Goal: Task Accomplishment & Management: Manage account settings

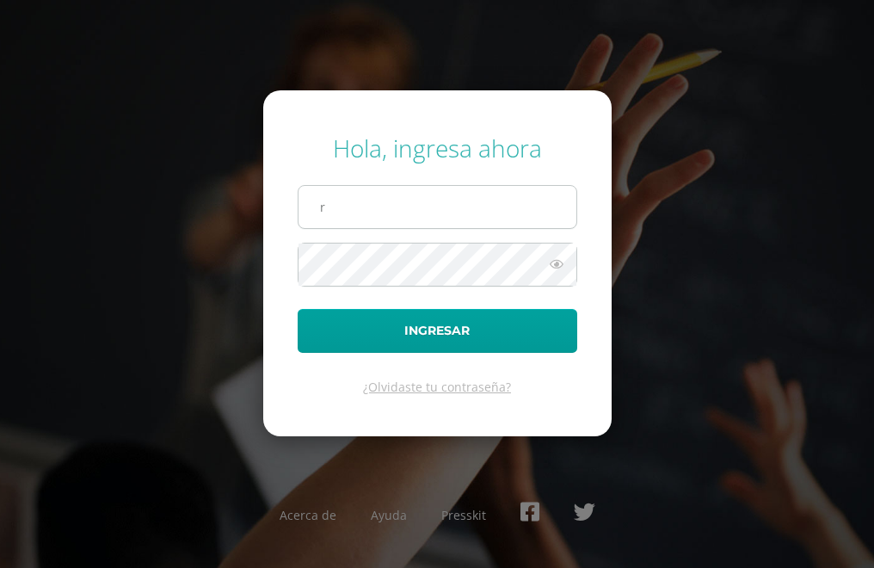
type input "rmontepeque16@colegioselshaddai.edu.gt"
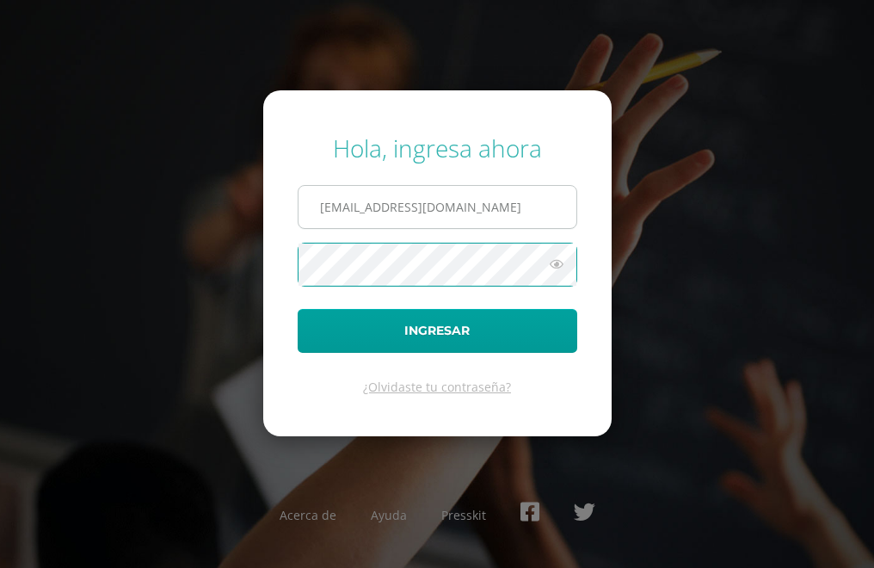
click at [298, 309] on button "Ingresar" at bounding box center [438, 331] width 280 height 44
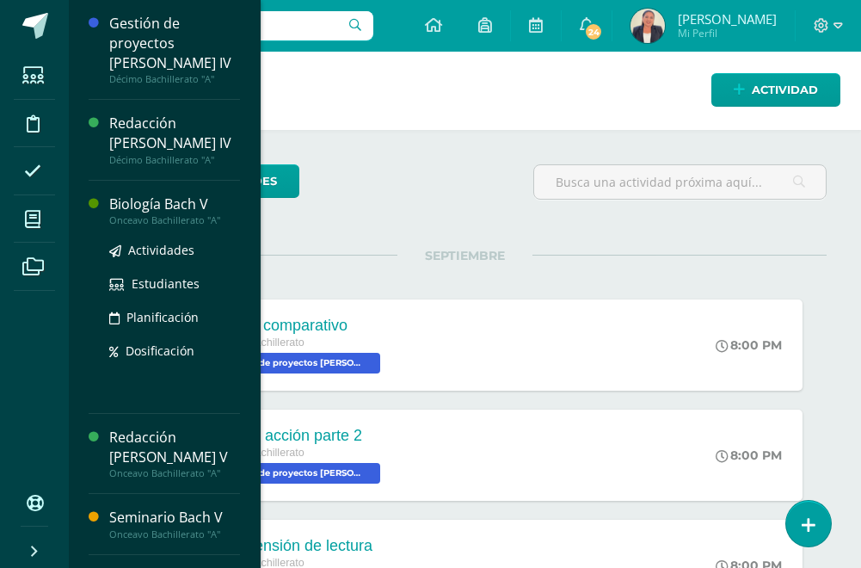
click at [191, 194] on div "Biología Bach V" at bounding box center [174, 204] width 131 height 20
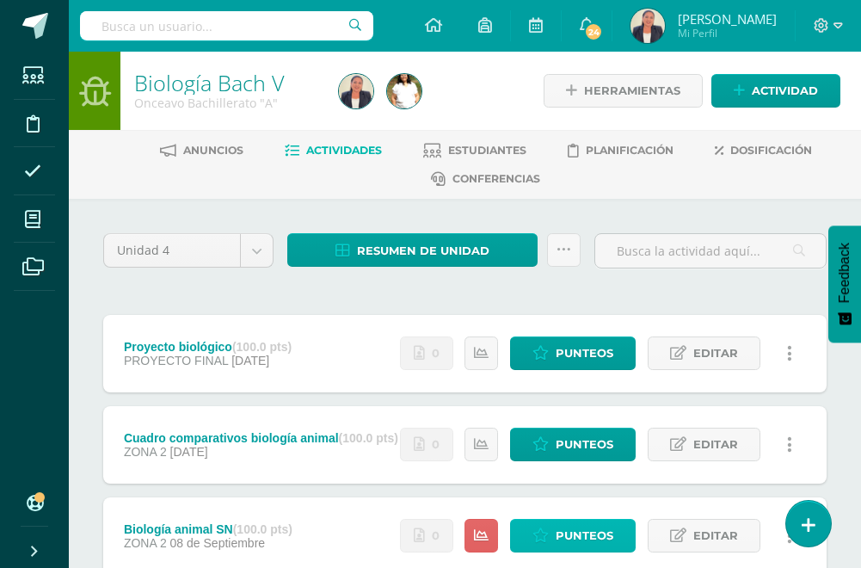
click at [576, 537] on span "Punteos" at bounding box center [585, 536] width 58 height 32
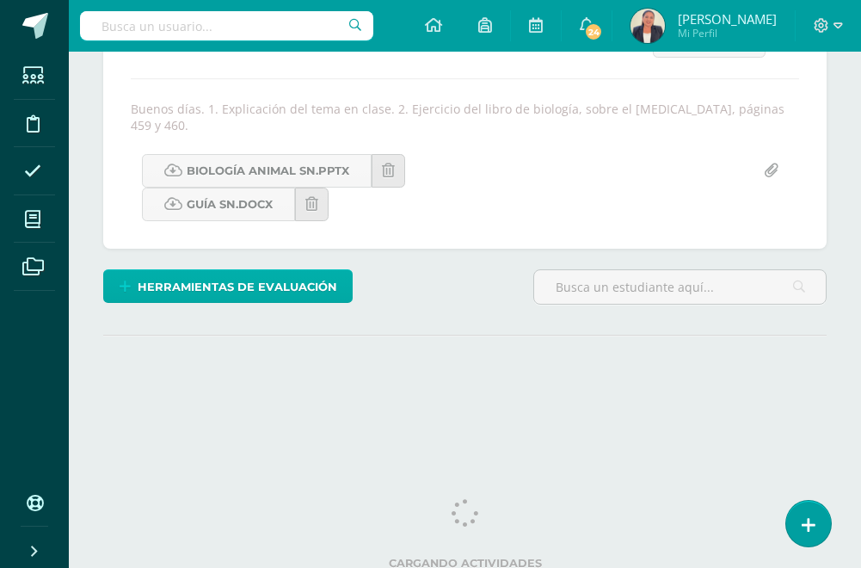
scroll to position [307, 0]
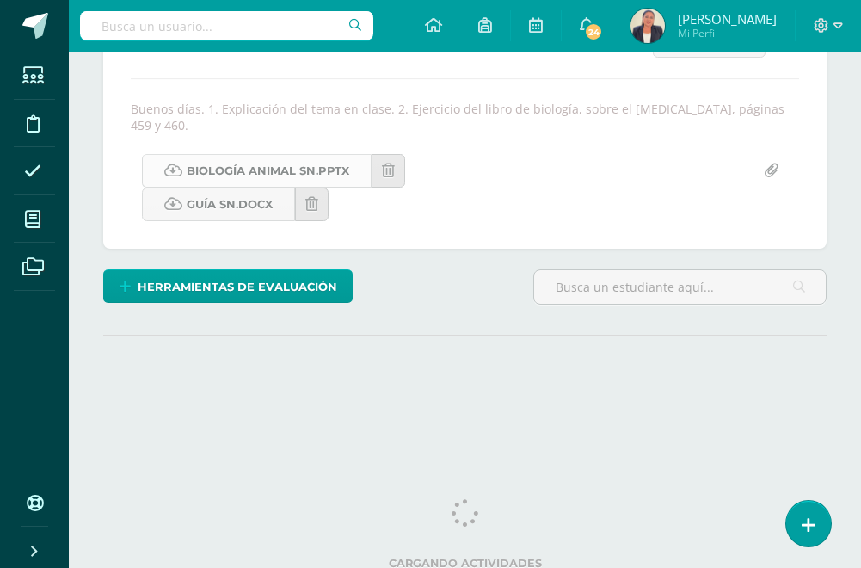
click at [286, 188] on link "Biología animal SN.pptx" at bounding box center [257, 171] width 230 height 34
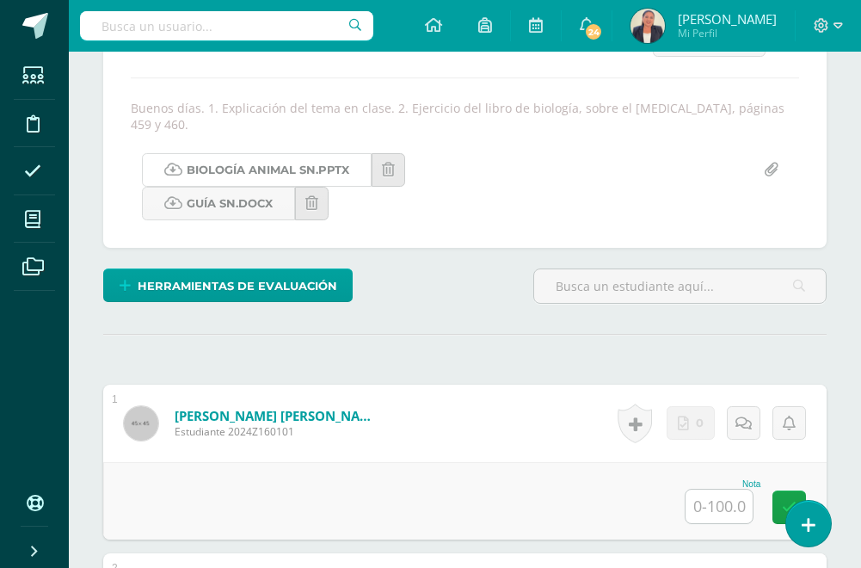
scroll to position [309, 0]
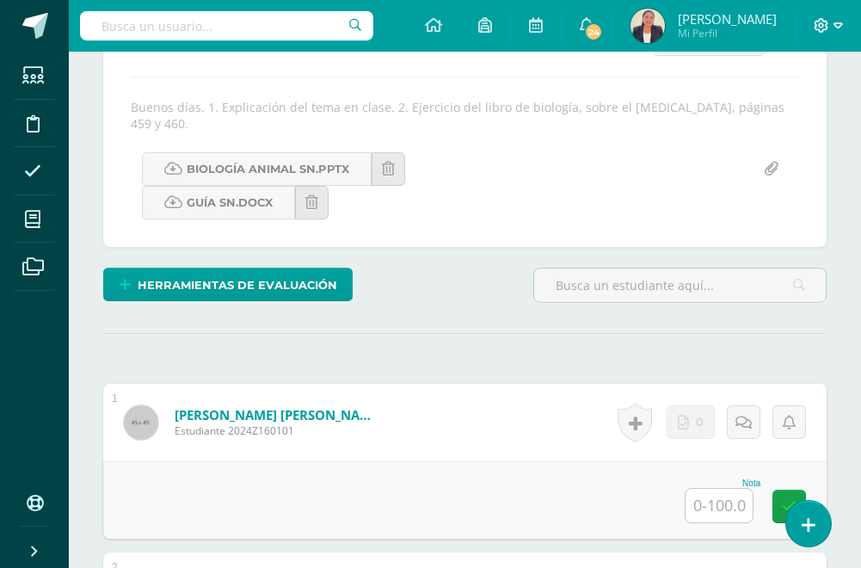
click at [821, 27] on icon at bounding box center [822, 25] width 15 height 15
click at [793, 123] on span "Cerrar sesión" at bounding box center [783, 117] width 77 height 16
